Goal: Entertainment & Leisure: Browse casually

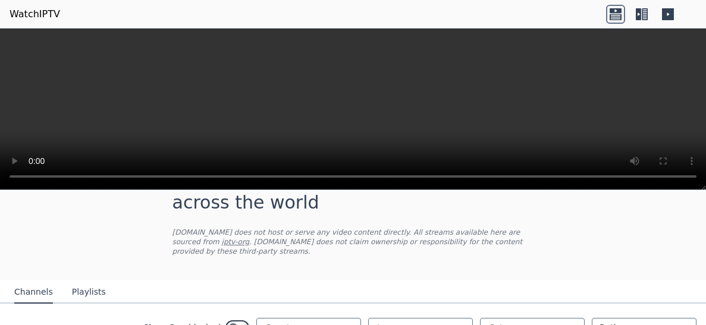
scroll to position [125, 0]
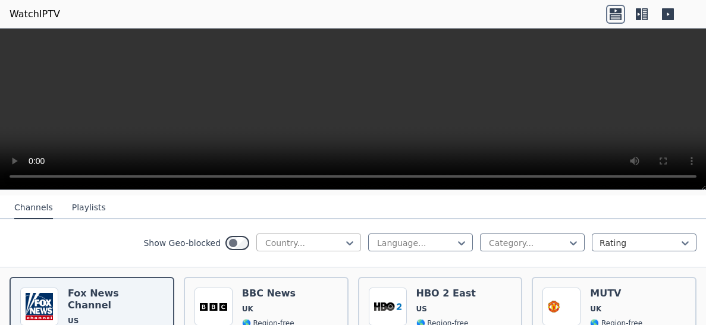
click at [279, 244] on div at bounding box center [304, 243] width 80 height 12
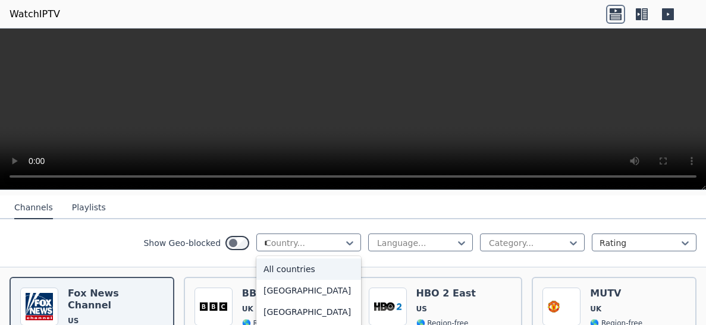
type input "**"
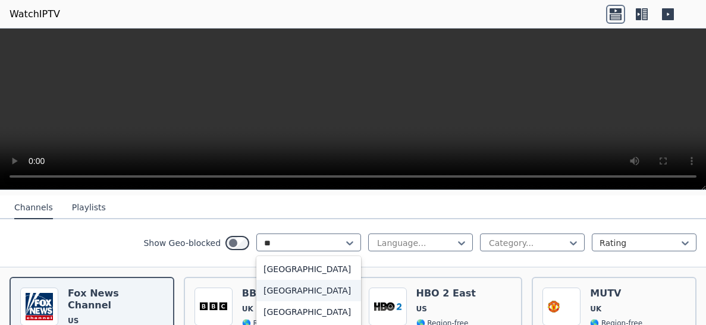
click at [306, 292] on div "[GEOGRAPHIC_DATA]" at bounding box center [308, 290] width 105 height 21
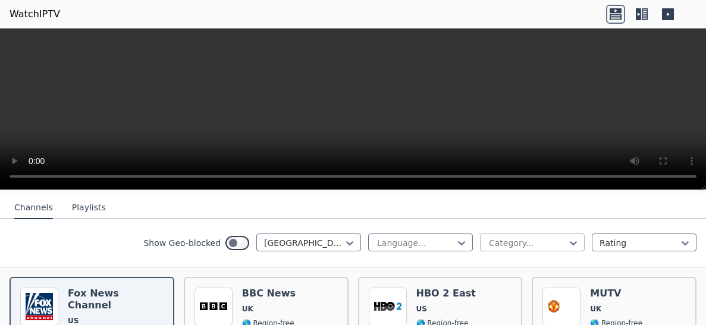
click at [546, 240] on div at bounding box center [528, 243] width 80 height 12
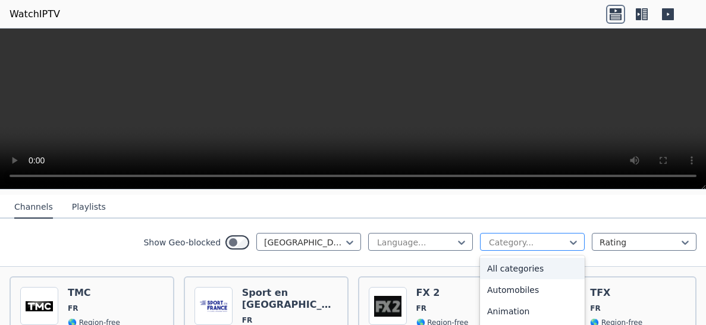
click at [546, 240] on div at bounding box center [528, 243] width 80 height 12
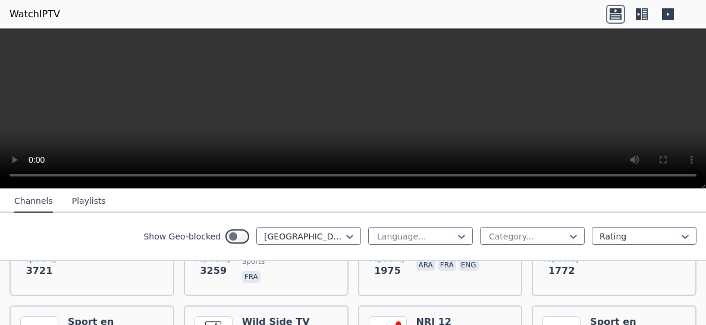
scroll to position [54, 0]
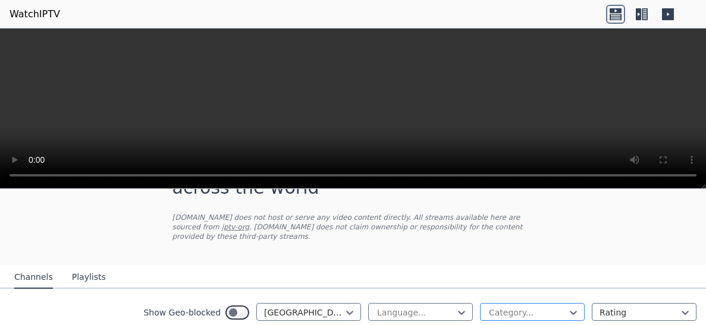
click at [526, 308] on div at bounding box center [528, 313] width 80 height 12
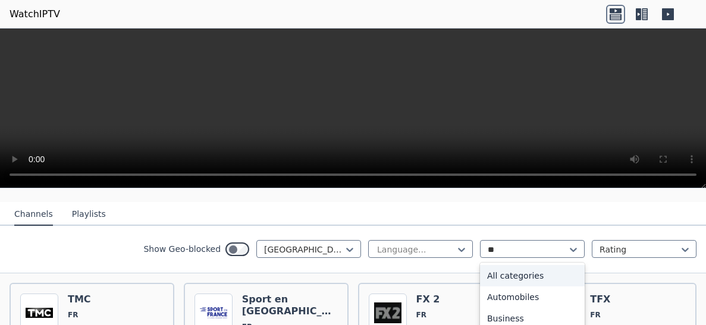
type input "***"
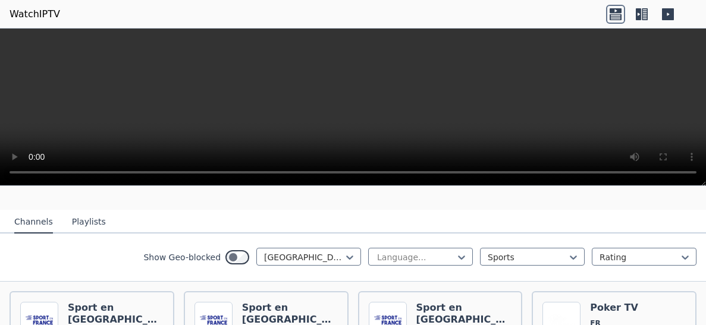
scroll to position [128, 0]
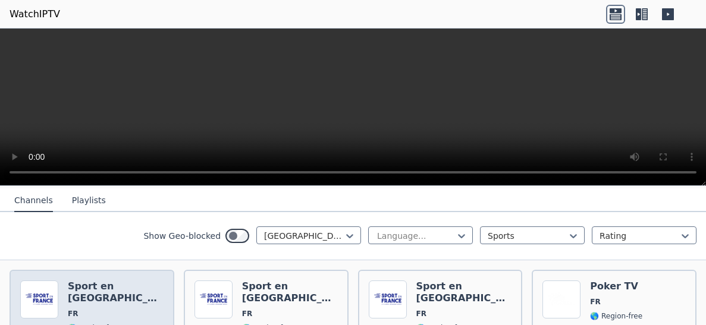
click at [45, 302] on img at bounding box center [39, 300] width 38 height 38
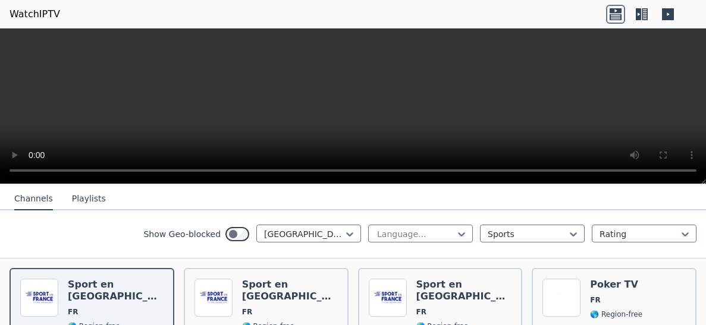
click at [638, 20] on icon at bounding box center [641, 14] width 19 height 19
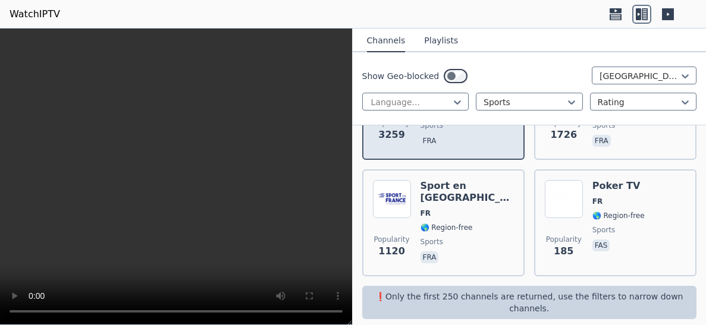
scroll to position [0, 0]
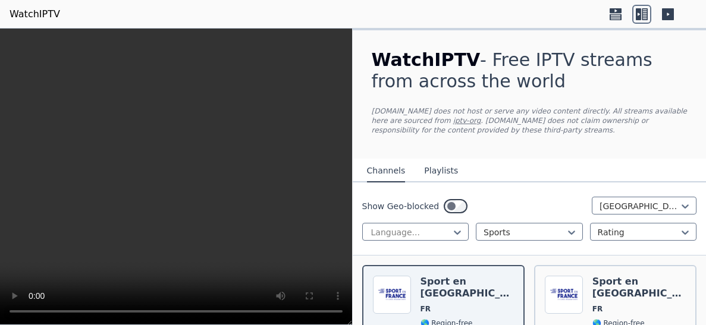
click at [199, 196] on video at bounding box center [176, 177] width 352 height 297
